Goal: Information Seeking & Learning: Learn about a topic

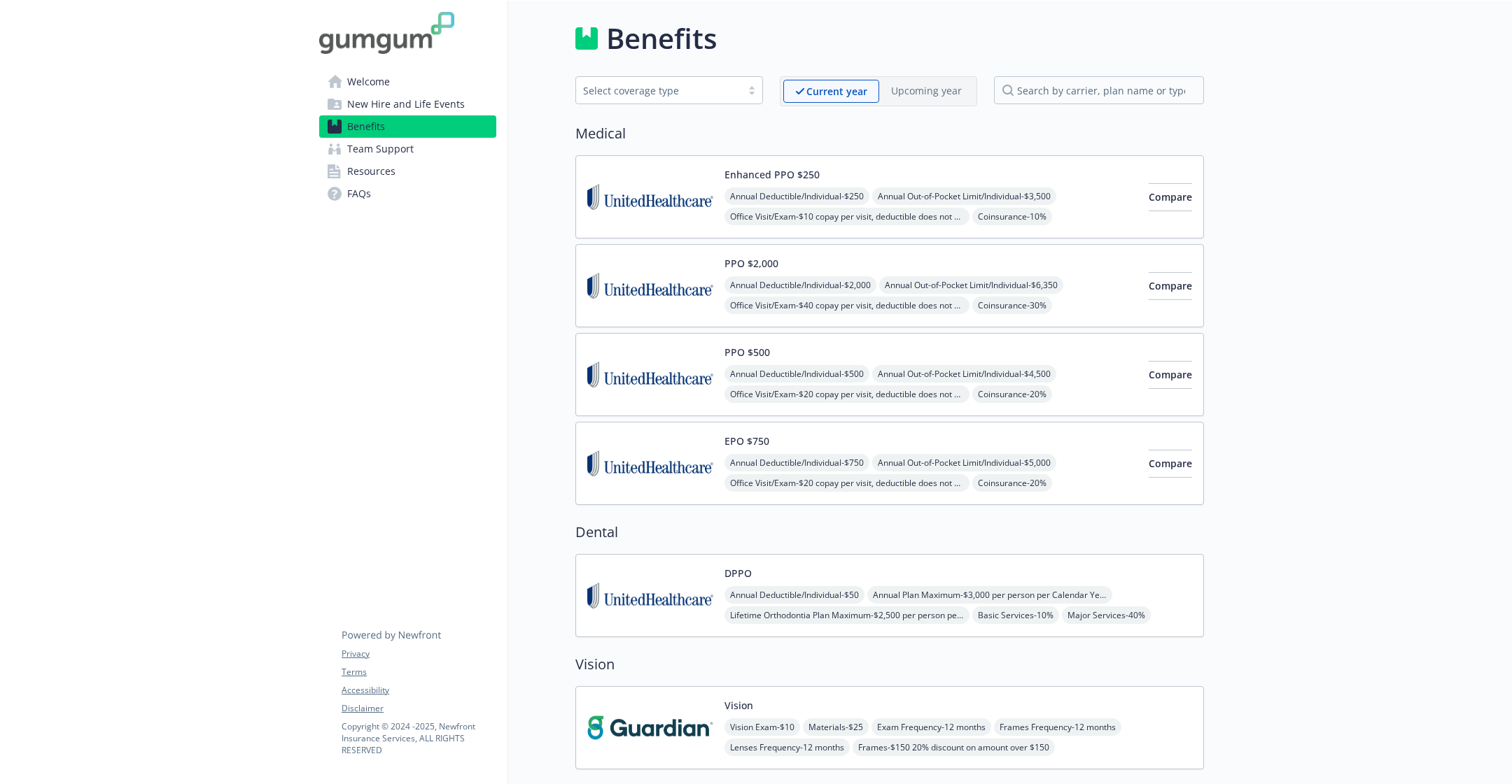
click at [748, 555] on div "DPPO Annual Deductible/Individual - $50 Annual Plan Maximum - $3,000 per person…" at bounding box center [890, 595] width 628 height 83
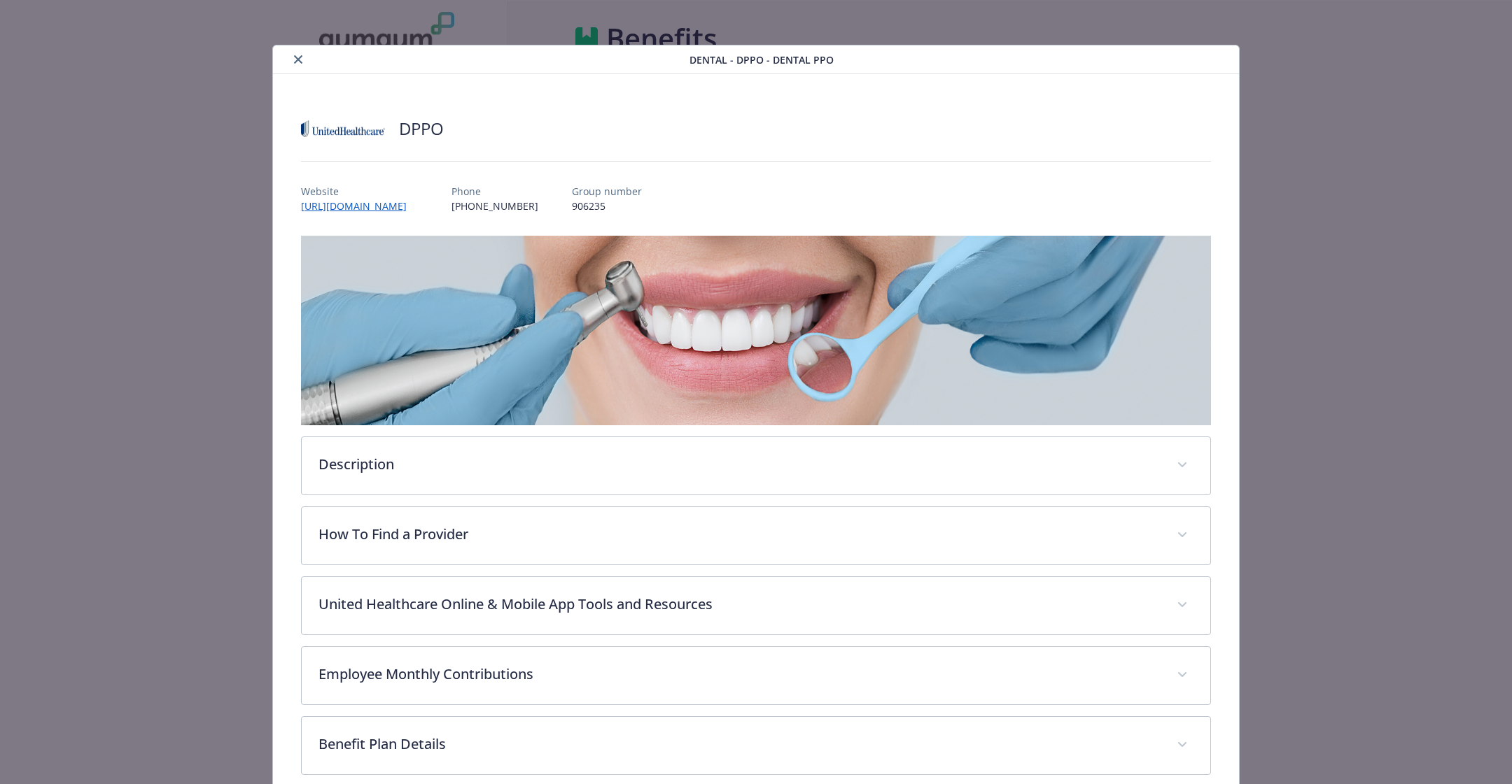
click at [292, 65] on button "close" at bounding box center [297, 59] width 17 height 17
